Goal: Check status: Check status

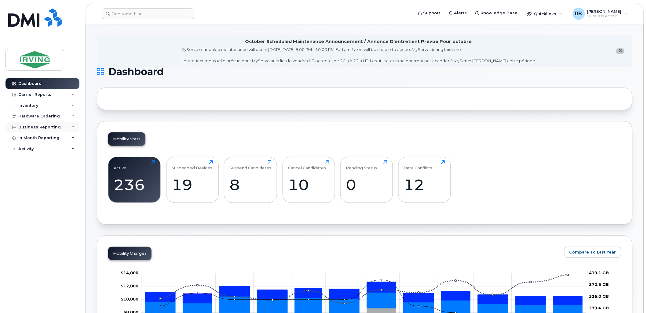
click at [30, 125] on div "Business Reporting" at bounding box center [39, 127] width 42 height 5
click at [31, 118] on div "Hardware Ordering" at bounding box center [39, 116] width 42 height 5
click at [28, 139] on div "Orders" at bounding box center [28, 139] width 15 height 5
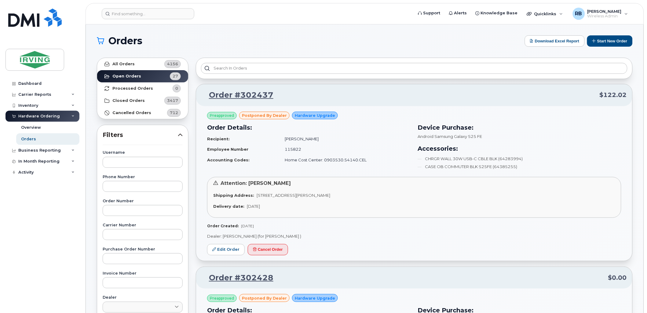
click at [55, 240] on div "Dashboard Carrier Reports Monthly Billing Roaming Reports Suspended Devices Sus…" at bounding box center [42, 191] width 75 height 226
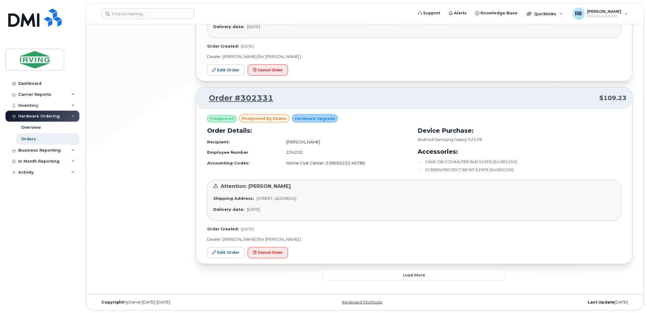
scroll to position [1409, 0]
click at [336, 277] on button "Load more" at bounding box center [413, 274] width 183 height 11
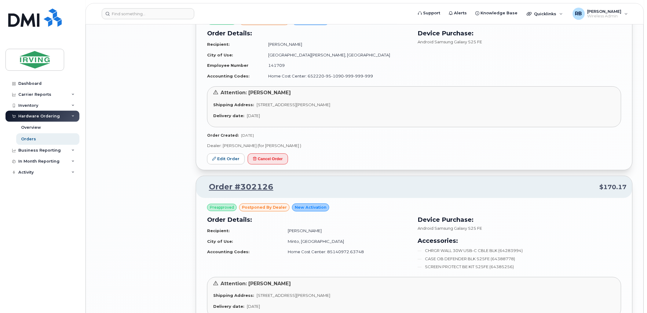
scroll to position [2132, 0]
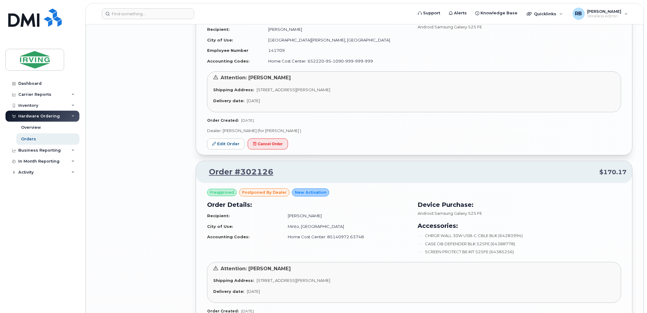
drag, startPoint x: 341, startPoint y: 216, endPoint x: 181, endPoint y: 222, distance: 159.8
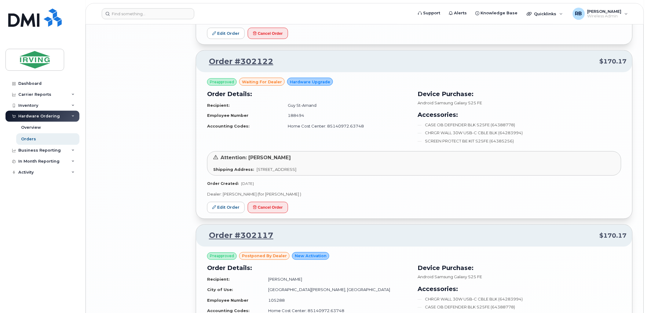
scroll to position [2449, 0]
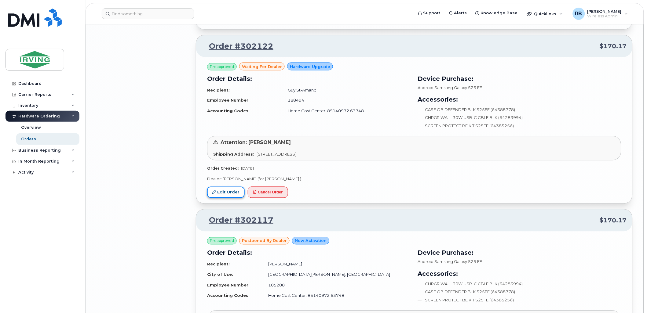
click at [232, 197] on link "Edit Order" at bounding box center [226, 192] width 38 height 11
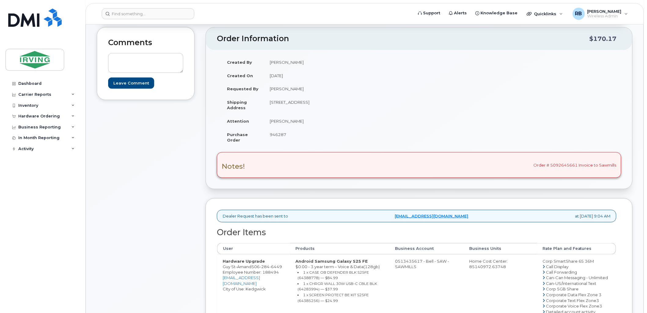
scroll to position [90, 0]
click at [278, 136] on span "946287" at bounding box center [278, 135] width 16 height 5
copy span "946287"
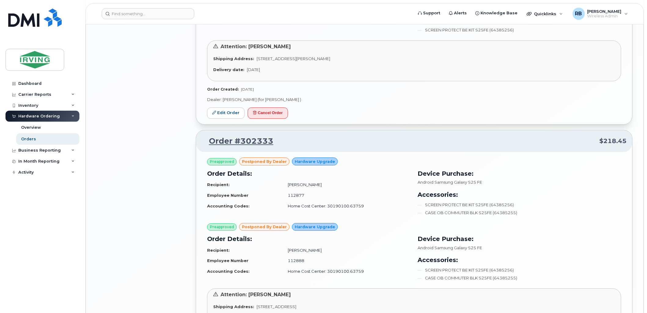
scroll to position [1409, 0]
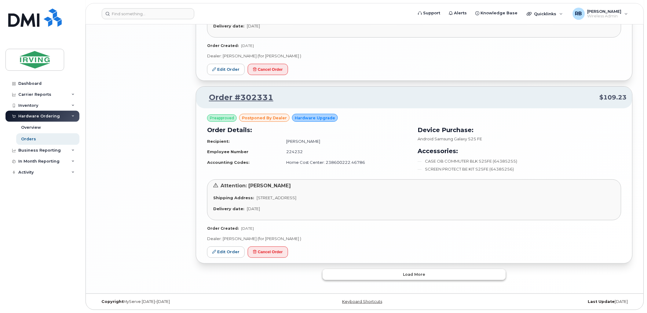
click at [417, 278] on button "Load more" at bounding box center [413, 274] width 183 height 11
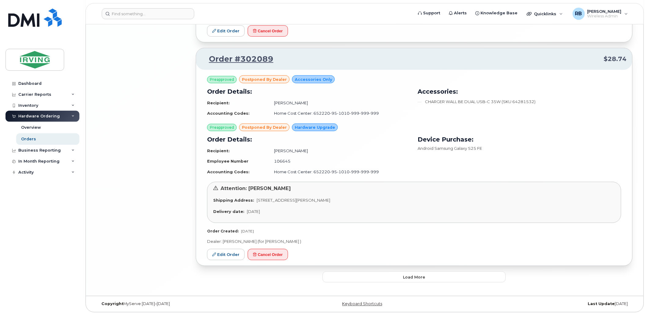
scroll to position [2998, 0]
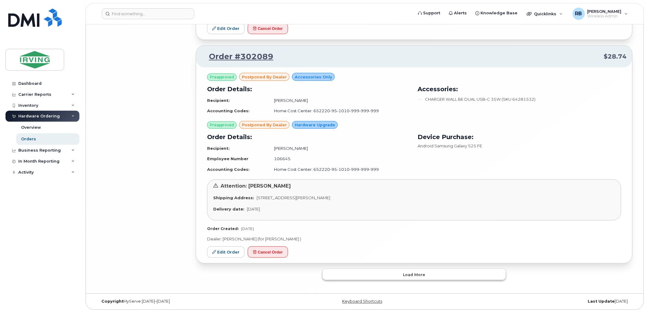
click at [402, 274] on button "Load more" at bounding box center [413, 274] width 183 height 11
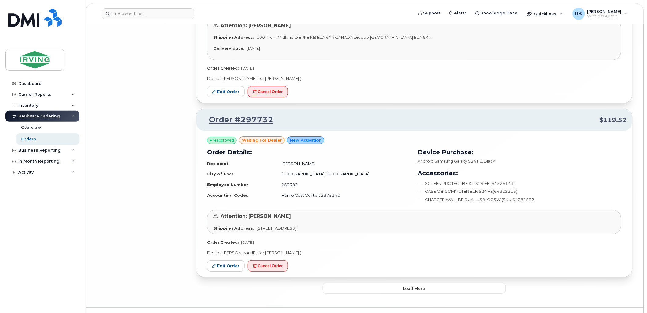
scroll to position [4268, 0]
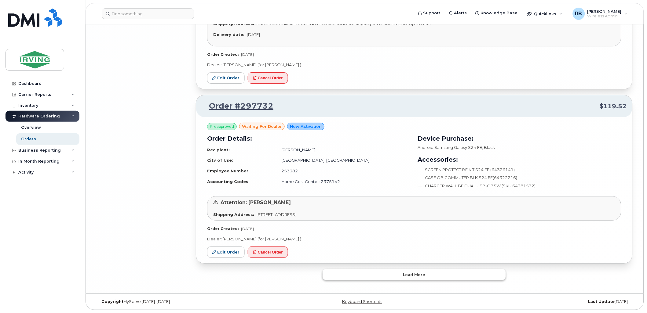
click at [402, 274] on button "Load more" at bounding box center [413, 274] width 183 height 11
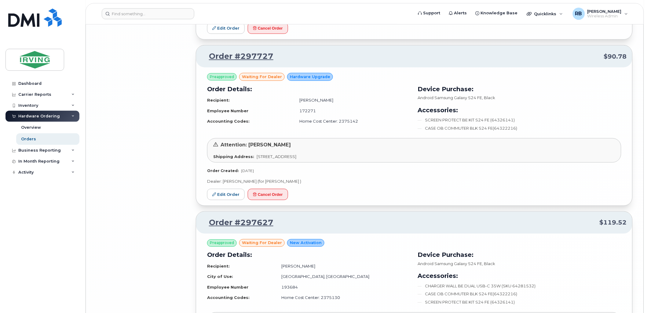
scroll to position [4494, 0]
